Goal: Information Seeking & Learning: Learn about a topic

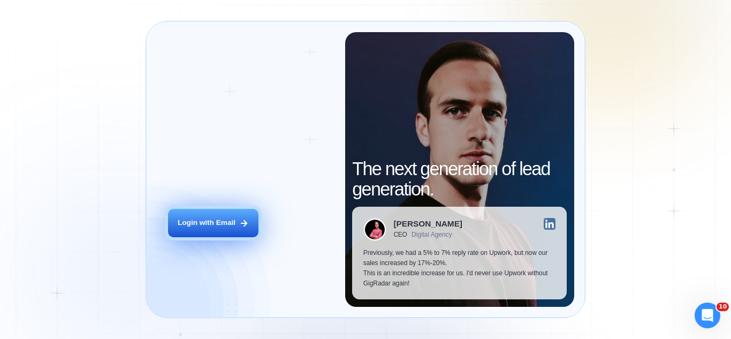
click at [230, 228] on div "Login with Email" at bounding box center [207, 223] width 58 height 10
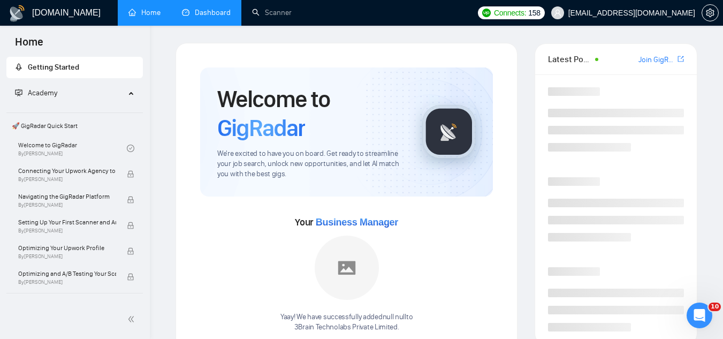
click at [219, 9] on link "Dashboard" at bounding box center [206, 12] width 49 height 9
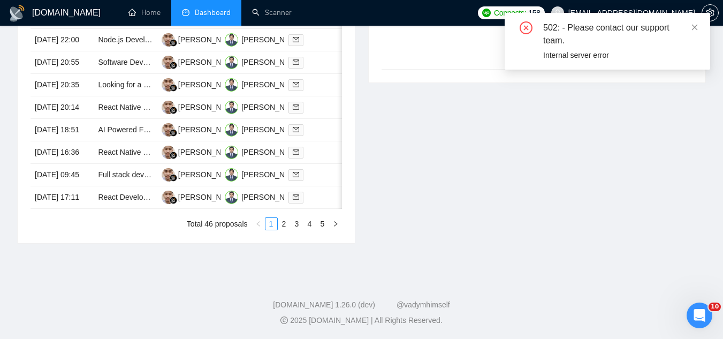
scroll to position [631, 0]
click at [283, 224] on link "2" at bounding box center [284, 224] width 12 height 12
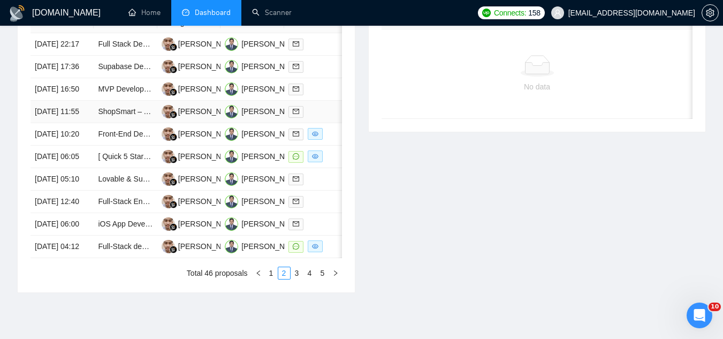
scroll to position [470, 0]
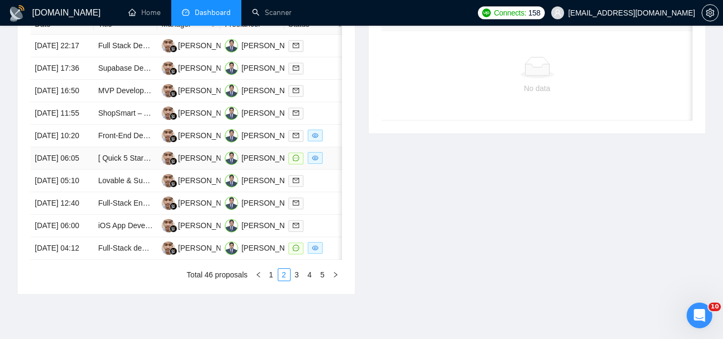
click at [126, 170] on td "[ Quick 5 Star ] React Flow Developer" at bounding box center [125, 158] width 63 height 22
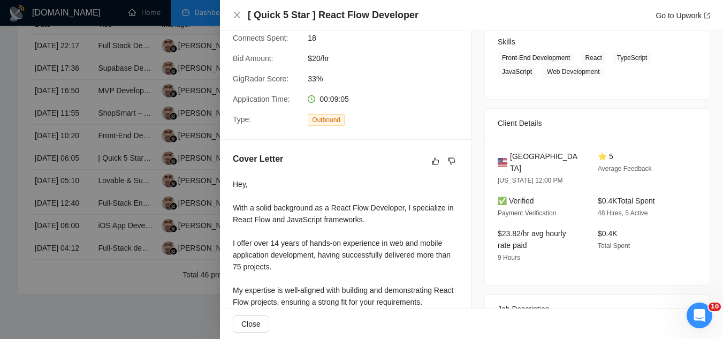
scroll to position [0, 0]
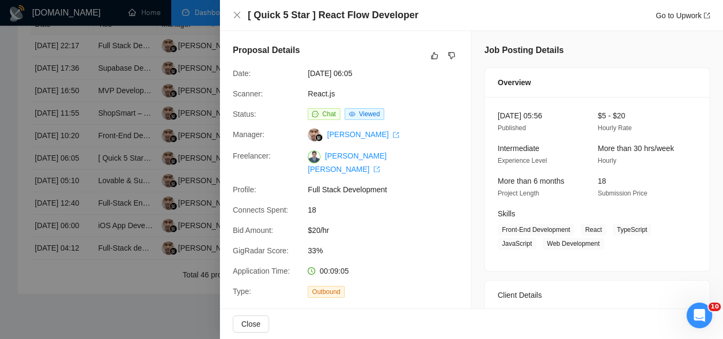
click at [161, 60] on div at bounding box center [361, 169] width 723 height 339
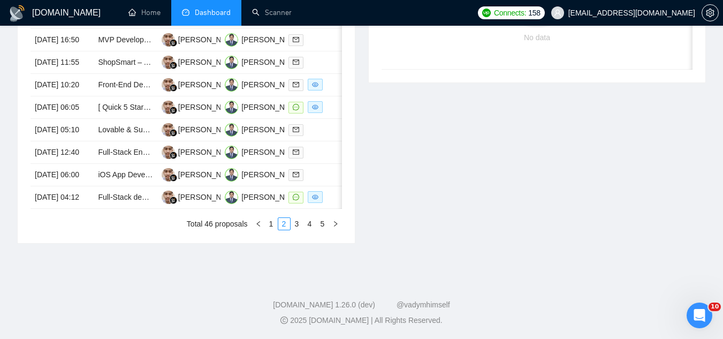
scroll to position [577, 0]
click at [297, 230] on link "3" at bounding box center [297, 224] width 12 height 12
click at [286, 230] on link "2" at bounding box center [284, 224] width 12 height 12
click at [129, 209] on td "Full-Stack developer and AWS Engineer" at bounding box center [125, 197] width 63 height 22
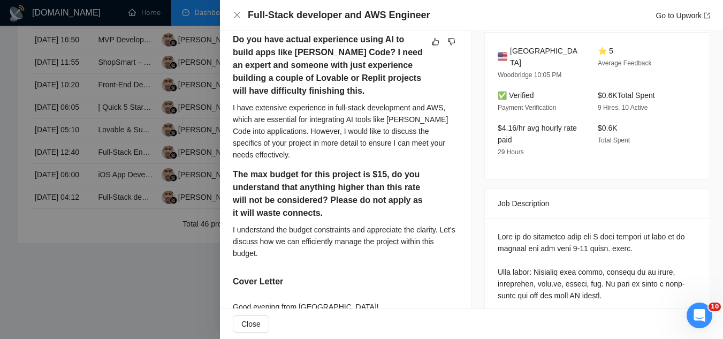
scroll to position [482, 0]
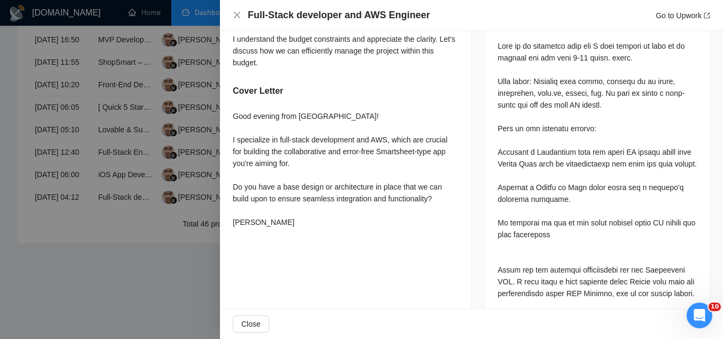
click at [157, 282] on div at bounding box center [361, 169] width 723 height 339
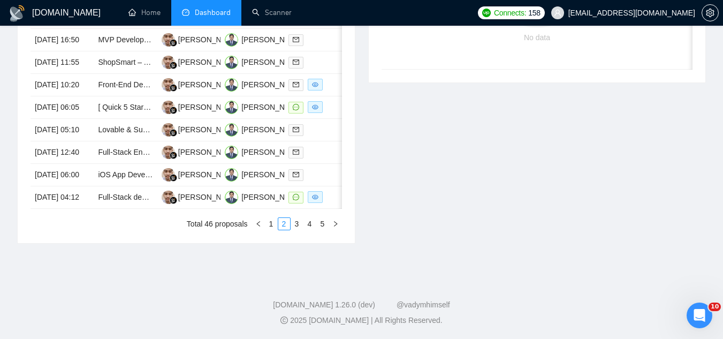
scroll to position [631, 0]
click at [297, 224] on link "3" at bounding box center [297, 224] width 12 height 12
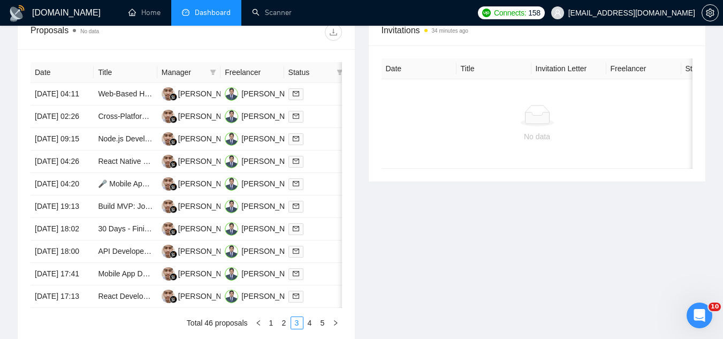
scroll to position [577, 0]
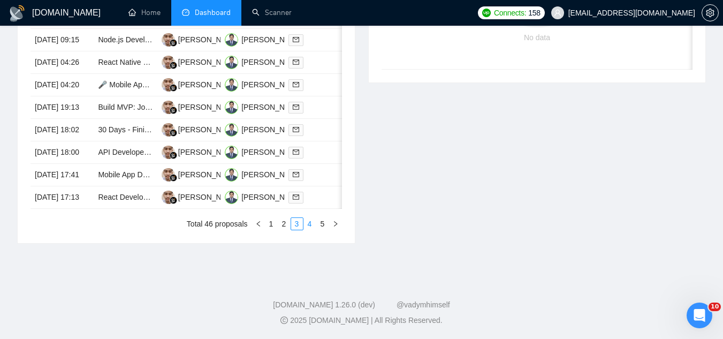
click at [307, 230] on link "4" at bounding box center [310, 224] width 12 height 12
click at [324, 230] on link "5" at bounding box center [323, 224] width 12 height 12
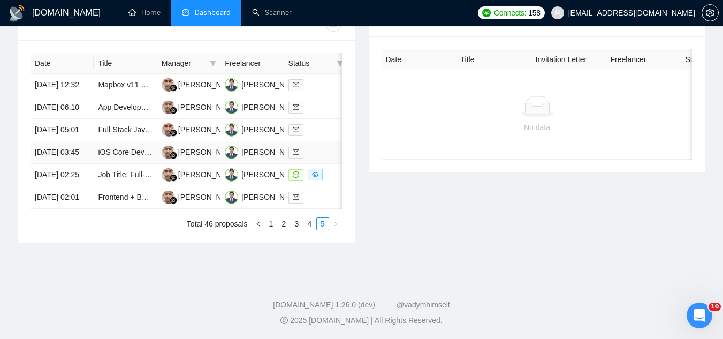
scroll to position [500, 0]
click at [273, 227] on link "1" at bounding box center [271, 224] width 12 height 12
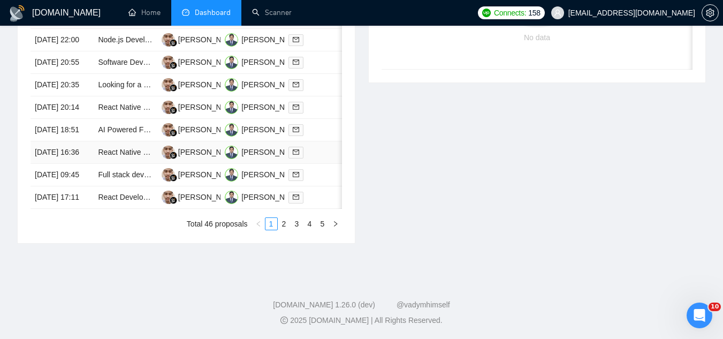
scroll to position [554, 0]
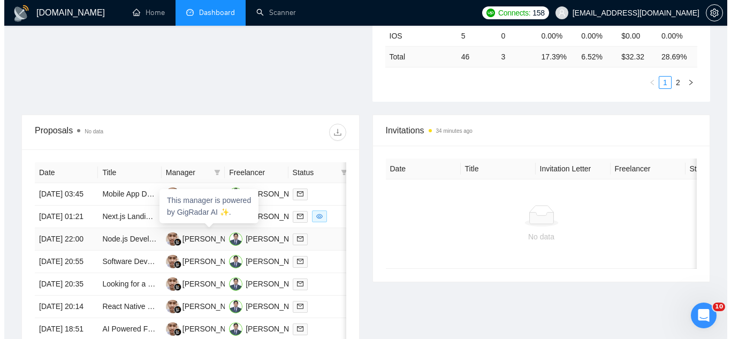
scroll to position [341, 0]
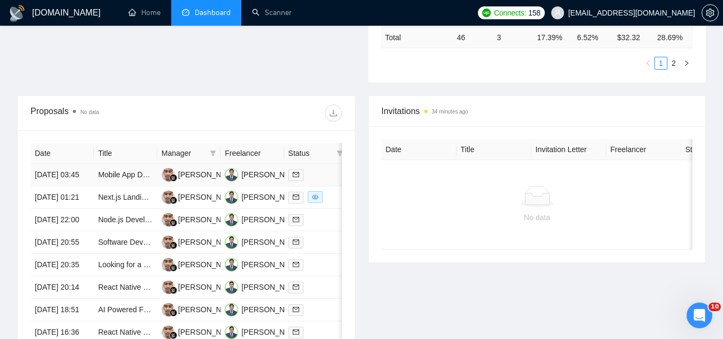
click at [125, 186] on td "Mobile App Development for Android and iOS" at bounding box center [125, 175] width 63 height 22
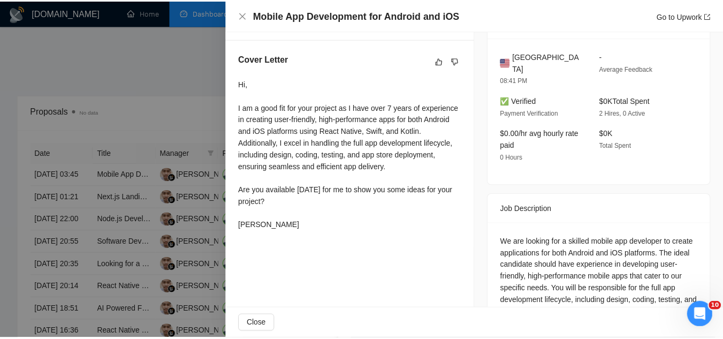
scroll to position [214, 0]
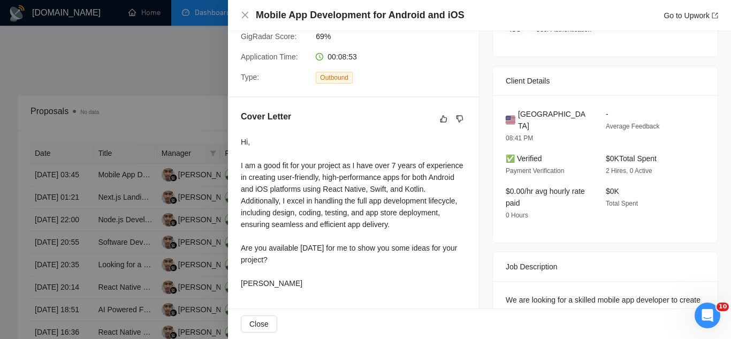
click at [154, 108] on div at bounding box center [365, 169] width 731 height 339
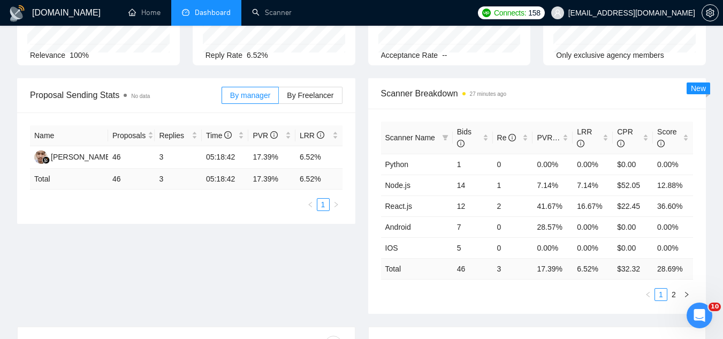
scroll to position [0, 0]
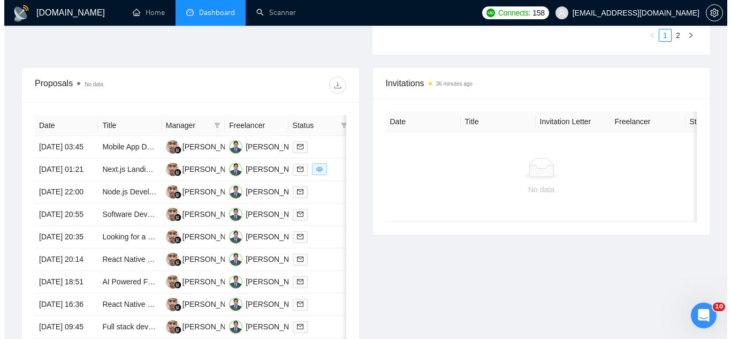
scroll to position [428, 0]
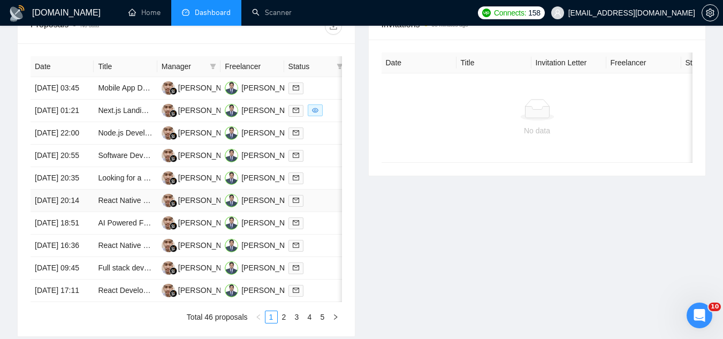
click at [130, 212] on td "React Native Developer Needed for Ongoing App Maintenance" at bounding box center [125, 200] width 63 height 22
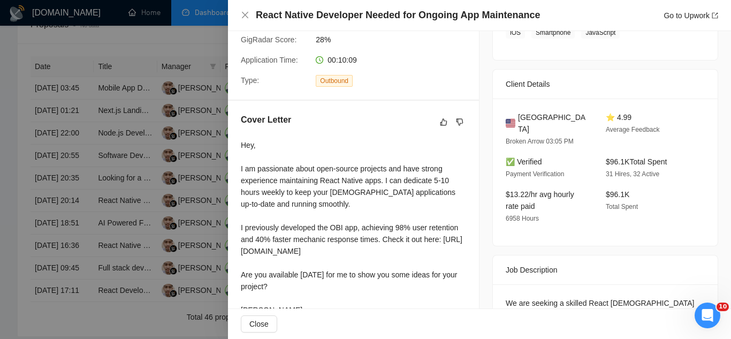
scroll to position [214, 0]
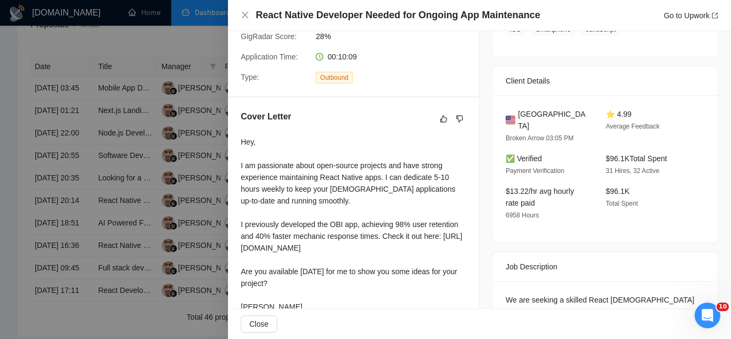
click at [180, 45] on div at bounding box center [365, 169] width 731 height 339
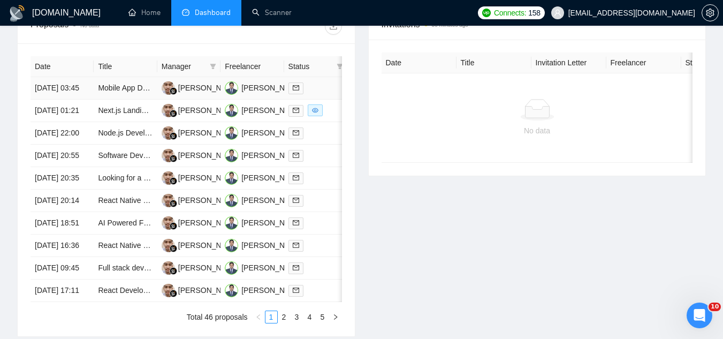
click at [140, 100] on td "Mobile App Development for Android and iOS" at bounding box center [125, 88] width 63 height 22
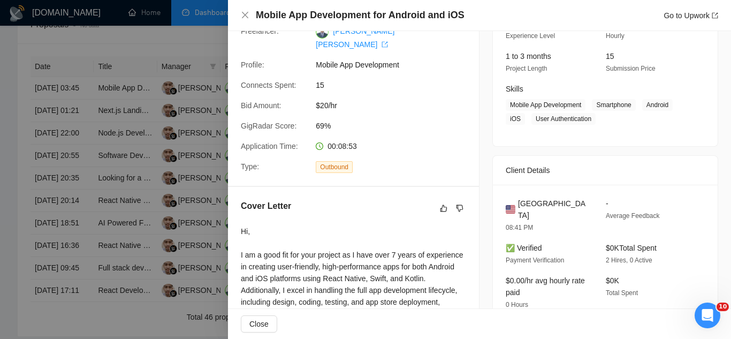
scroll to position [268, 0]
